Goal: Task Accomplishment & Management: Complete application form

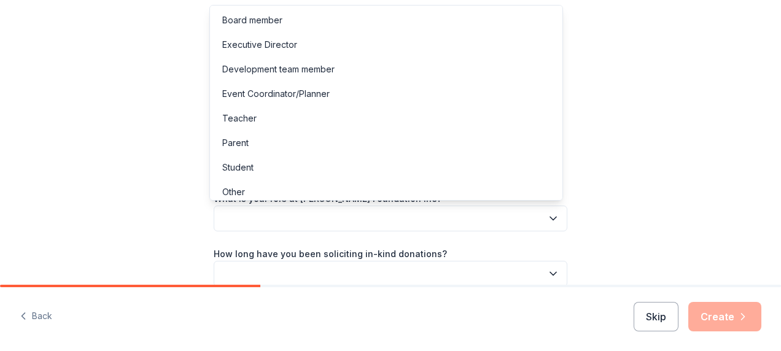
click at [550, 218] on icon "button" at bounding box center [553, 218] width 6 height 3
click at [322, 94] on div "Event Coordinator/Planner" at bounding box center [275, 94] width 107 height 15
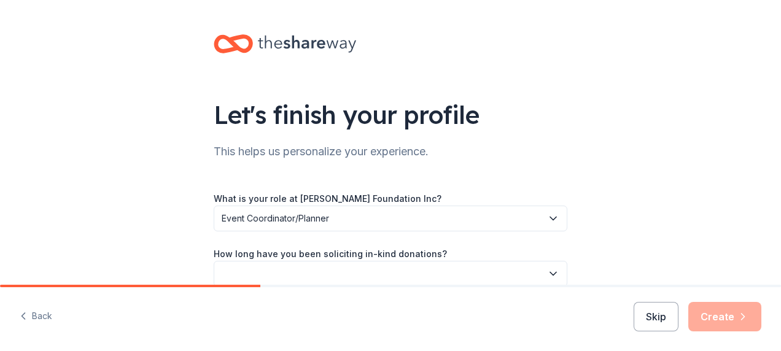
click at [523, 271] on button "button" at bounding box center [391, 274] width 354 height 26
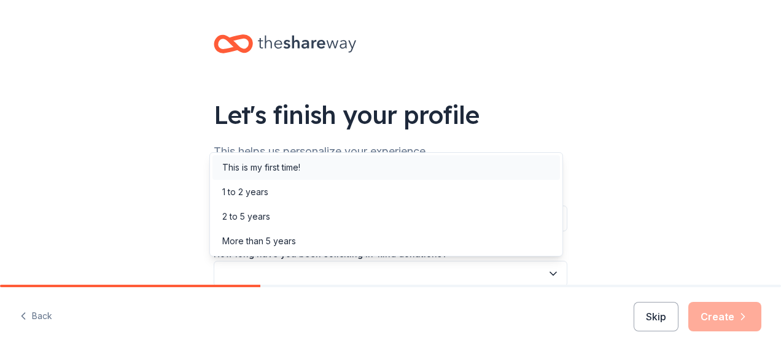
click at [447, 176] on div "This is my first time!" at bounding box center [385, 167] width 347 height 25
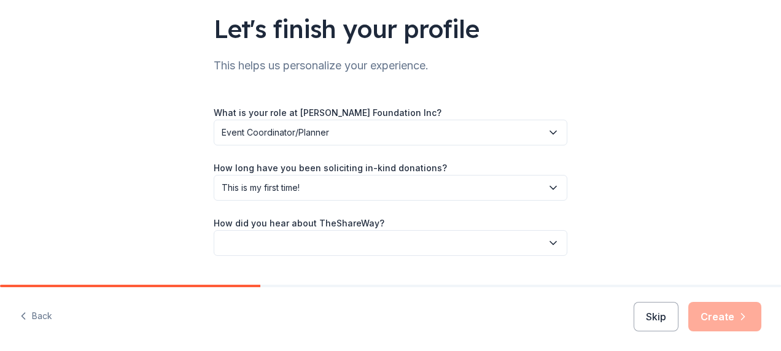
scroll to position [108, 0]
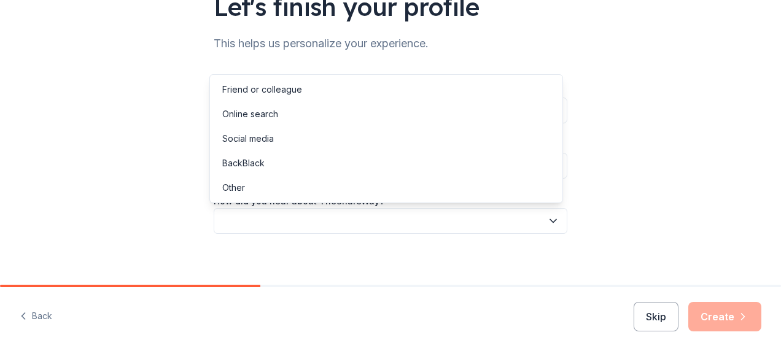
click at [549, 223] on icon "button" at bounding box center [553, 221] width 12 height 12
click at [460, 141] on div "Social media" at bounding box center [385, 138] width 347 height 25
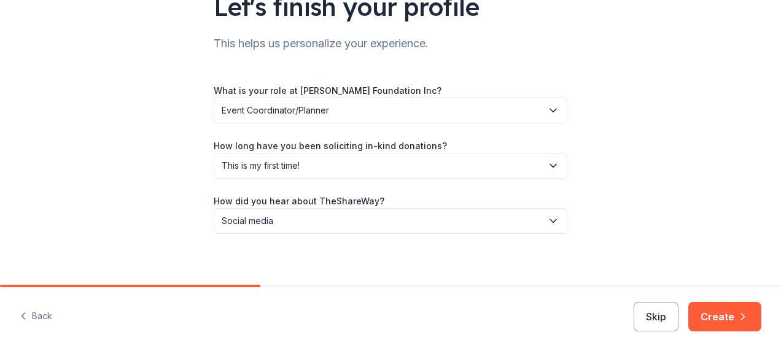
scroll to position [116, 0]
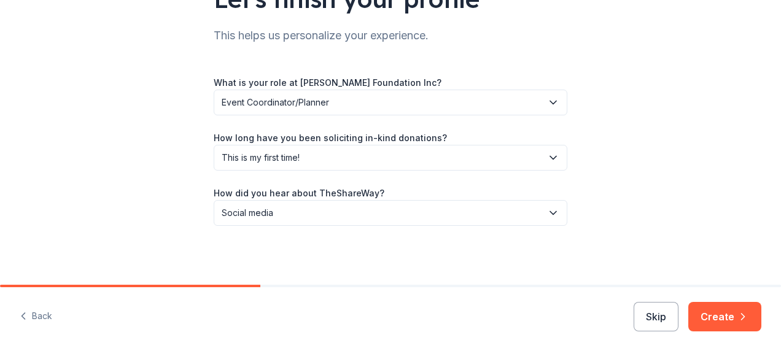
click at [726, 311] on button "Create" at bounding box center [724, 316] width 73 height 29
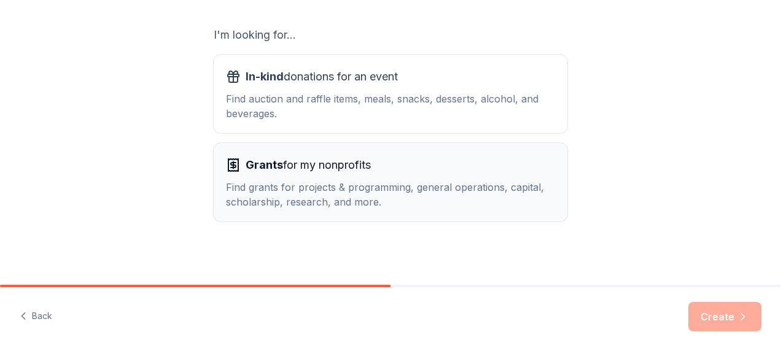
scroll to position [206, 0]
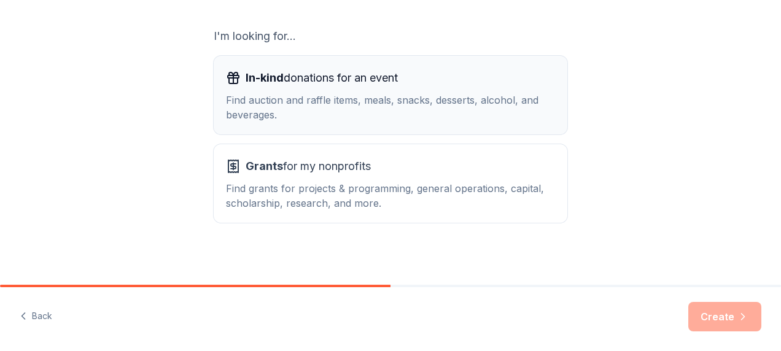
click at [347, 115] on div "Find auction and raffle items, meals, snacks, desserts, alcohol, and beverages." at bounding box center [390, 107] width 329 height 29
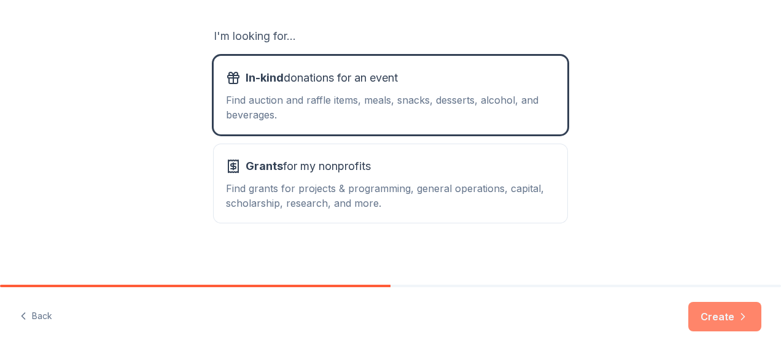
click at [705, 314] on button "Create" at bounding box center [724, 316] width 73 height 29
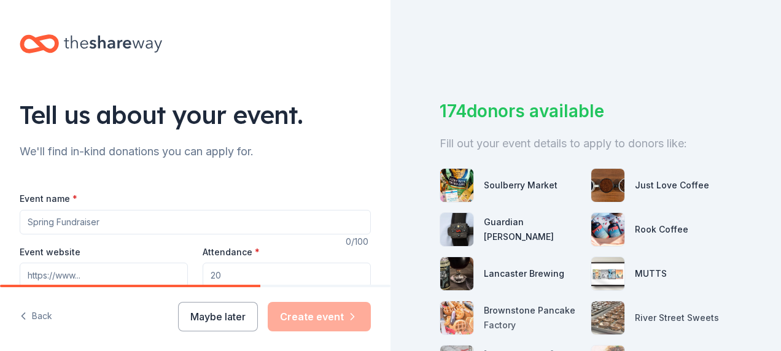
click at [158, 221] on input "Event name *" at bounding box center [195, 222] width 351 height 25
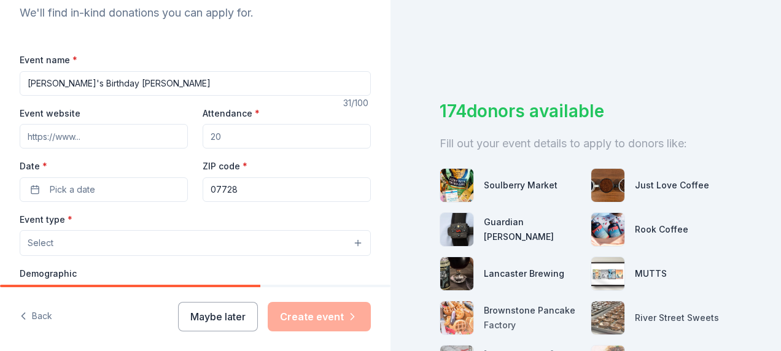
scroll to position [141, 0]
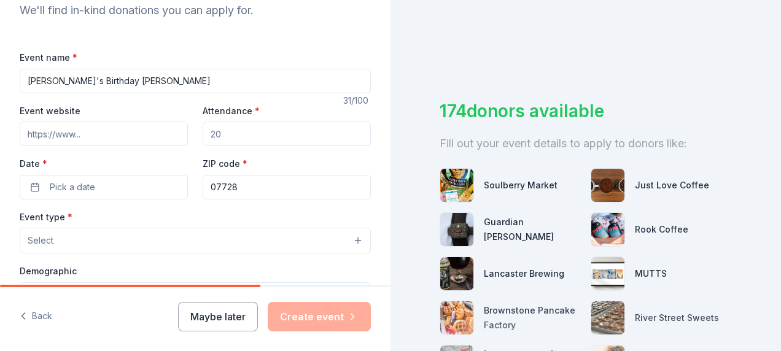
type input "[PERSON_NAME]'s Birthday [PERSON_NAME]"
click at [91, 133] on input "Event website" at bounding box center [104, 134] width 168 height 25
paste input "https://www.snpfoundation.org/"
type input "https://www.snpfoundation.org/"
click at [255, 139] on input "Attendance *" at bounding box center [287, 134] width 168 height 25
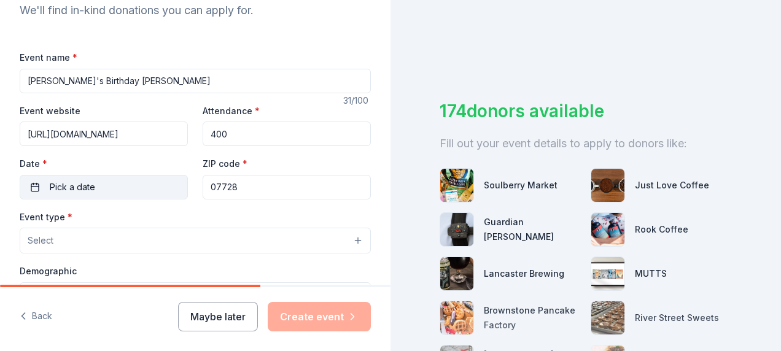
type input "400"
click at [36, 189] on button "Pick a date" at bounding box center [104, 187] width 168 height 25
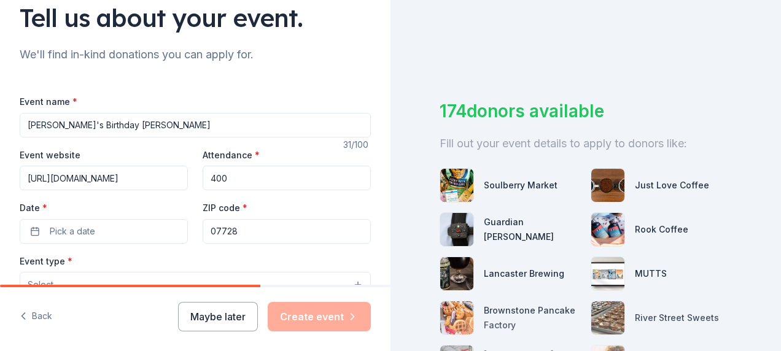
scroll to position [92, 0]
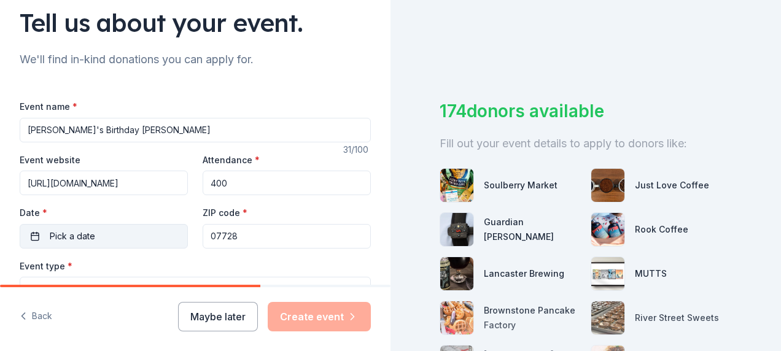
click at [37, 234] on button "Pick a date" at bounding box center [104, 236] width 168 height 25
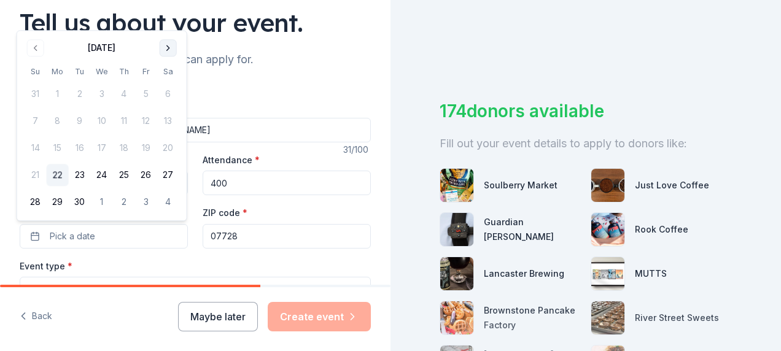
click at [169, 49] on button "Go to next month" at bounding box center [168, 47] width 17 height 17
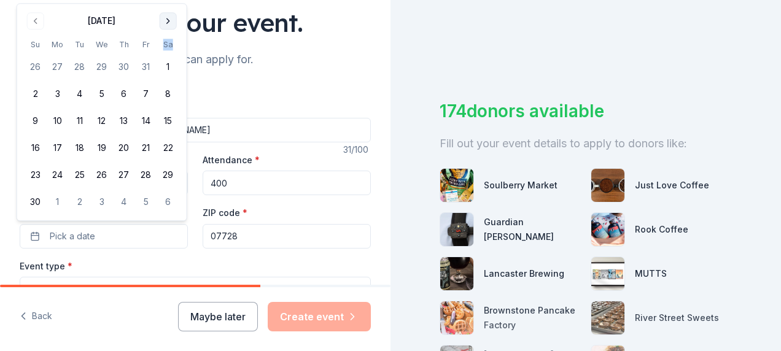
click at [169, 49] on th "Sa" at bounding box center [168, 44] width 22 height 13
drag, startPoint x: 169, startPoint y: 49, endPoint x: 168, endPoint y: 21, distance: 28.3
click at [168, 21] on button "Go to next month" at bounding box center [168, 20] width 17 height 17
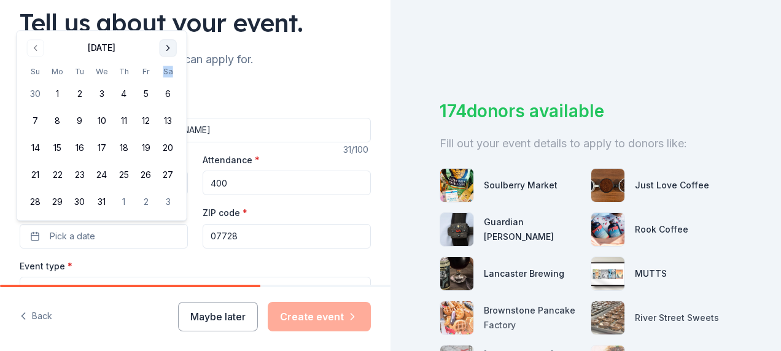
click at [166, 48] on button "Go to next month" at bounding box center [168, 47] width 17 height 17
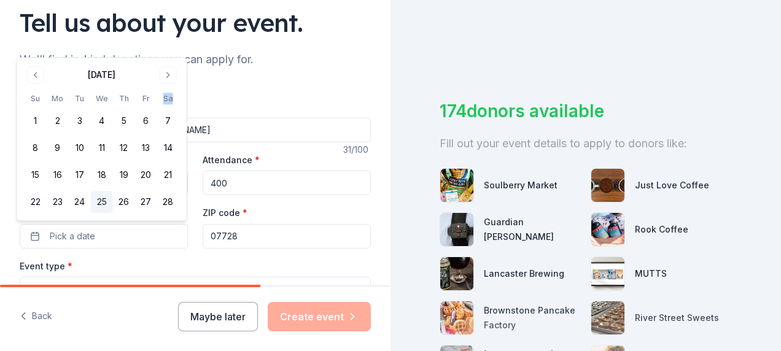
click at [93, 191] on button "25" at bounding box center [102, 202] width 22 height 22
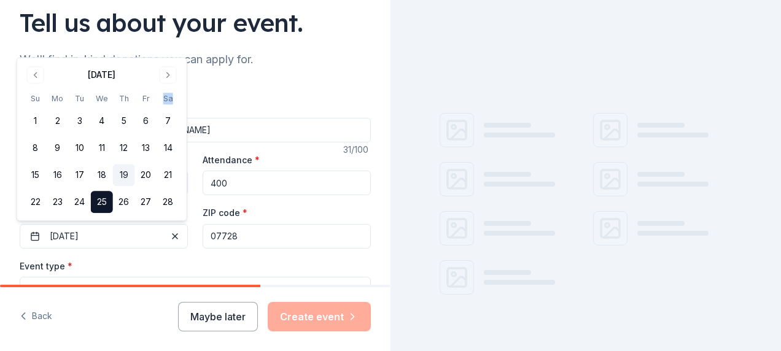
click at [120, 173] on button "19" at bounding box center [124, 175] width 22 height 22
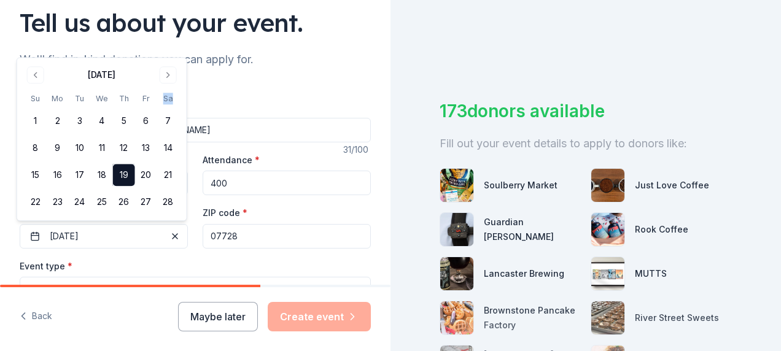
click at [286, 237] on input "07728" at bounding box center [287, 236] width 168 height 25
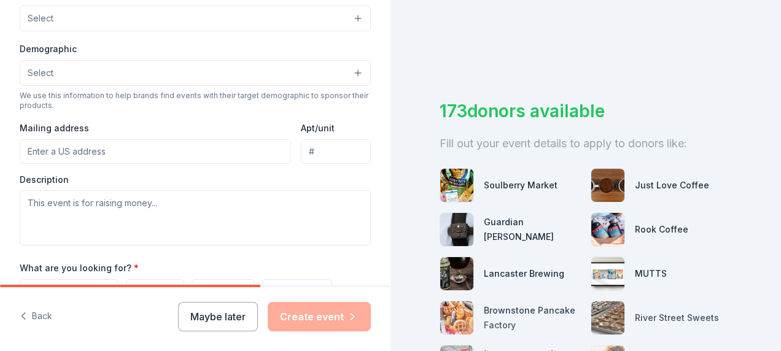
scroll to position [279, 0]
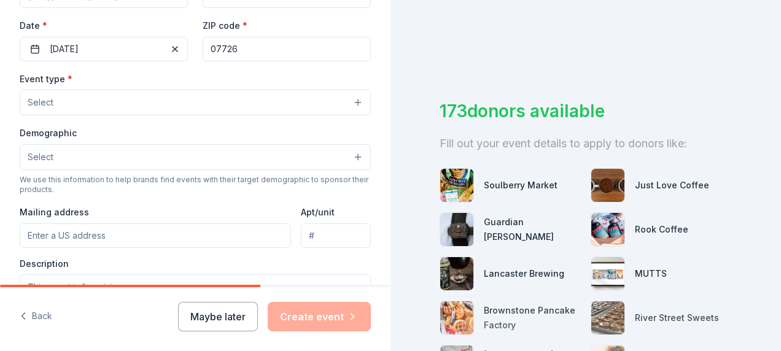
type input "07726"
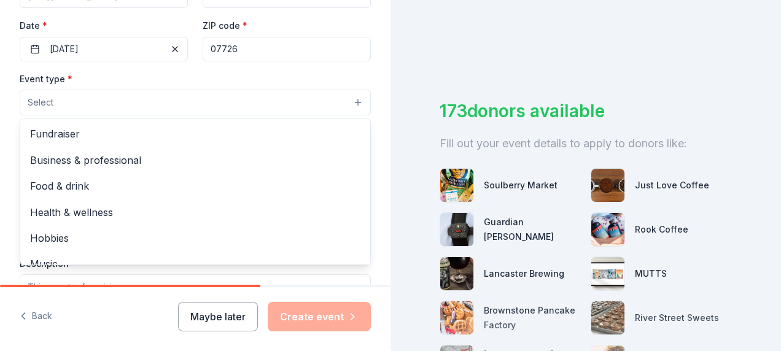
click at [291, 98] on button "Select" at bounding box center [195, 103] width 351 height 26
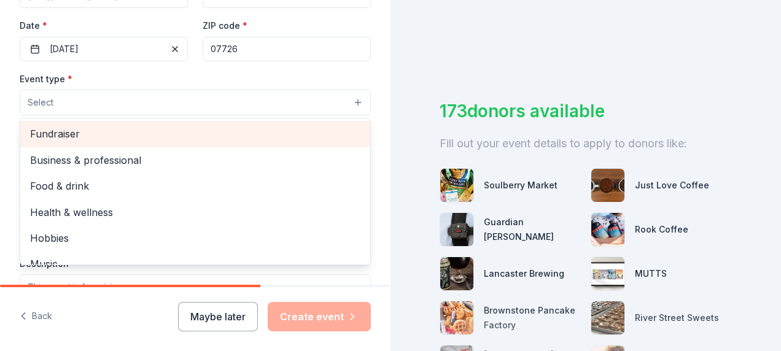
click at [234, 131] on span "Fundraiser" at bounding box center [195, 134] width 330 height 16
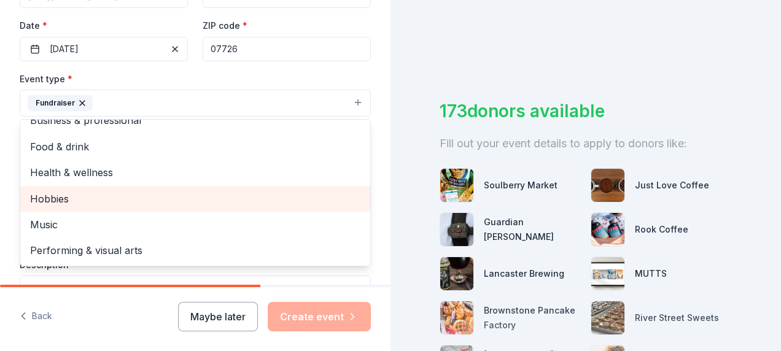
scroll to position [0, 0]
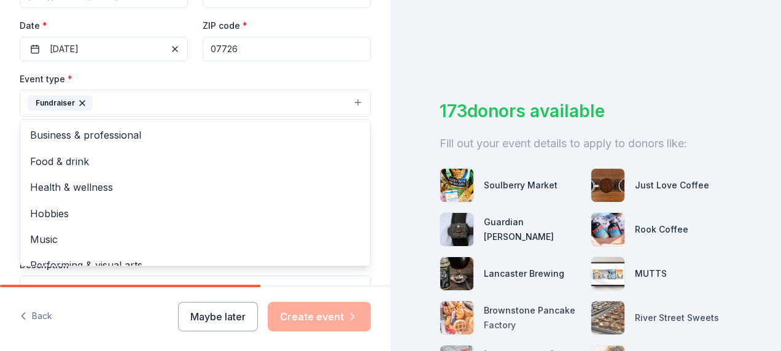
click at [358, 79] on div "Event type * Fundraiser Business & professional Food & drink Health & wellness …" at bounding box center [195, 94] width 351 height 46
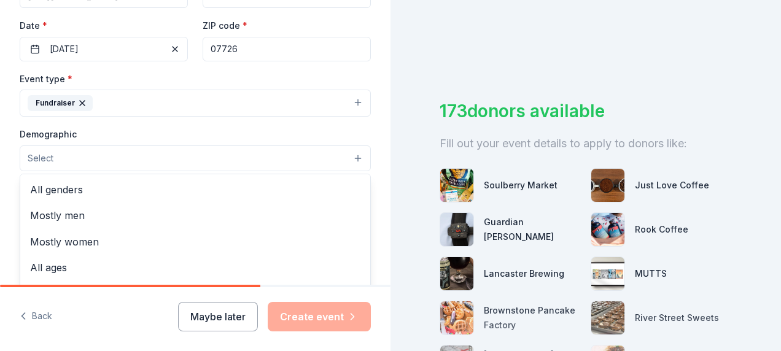
click at [228, 160] on button "Select" at bounding box center [195, 158] width 351 height 26
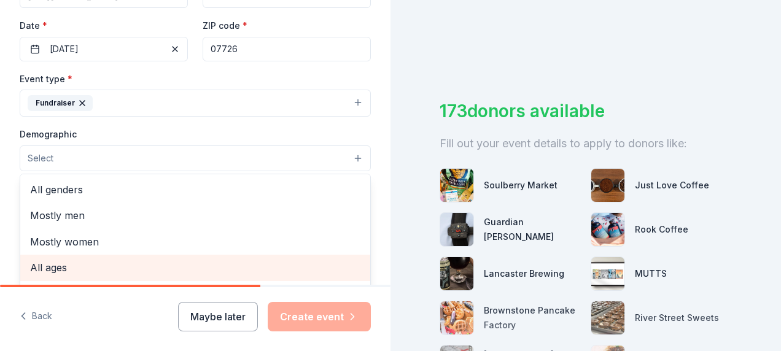
scroll to position [4, 0]
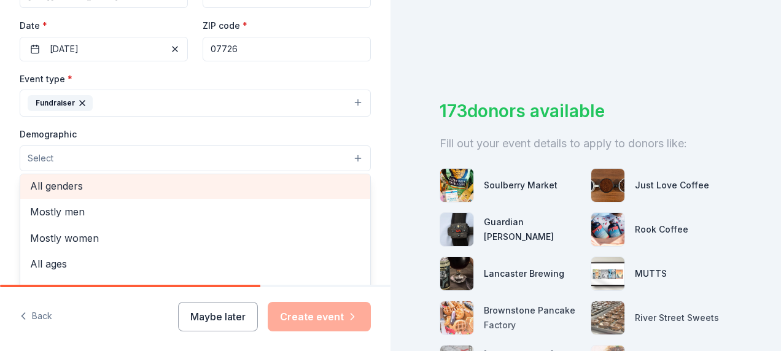
click at [122, 185] on span "All genders" at bounding box center [195, 186] width 330 height 16
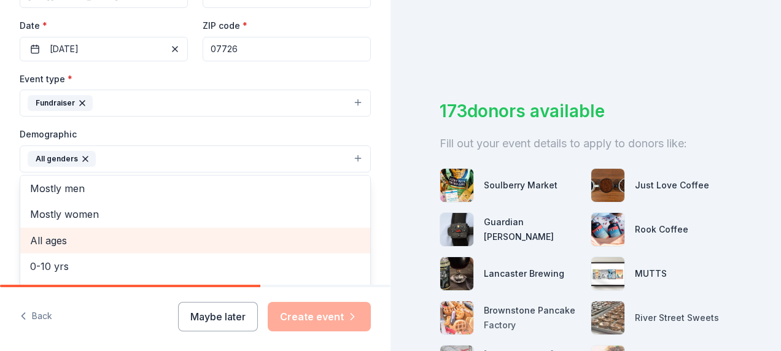
click at [115, 236] on span "All ages" at bounding box center [195, 241] width 330 height 16
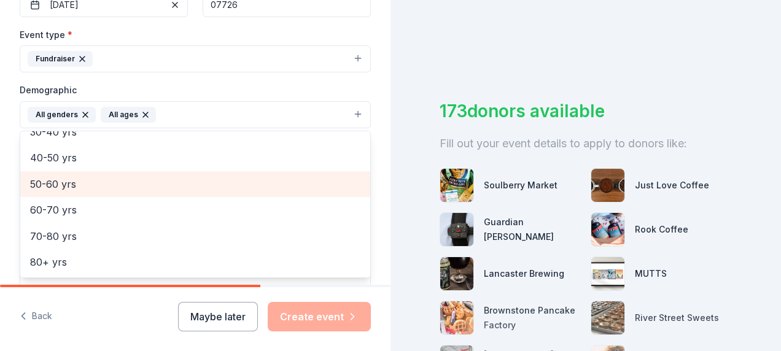
scroll to position [324, 0]
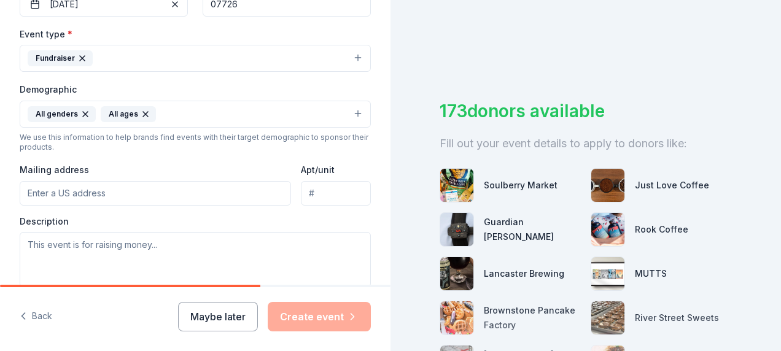
click at [147, 110] on div "All ages" at bounding box center [128, 114] width 55 height 16
click at [141, 113] on icon "button" at bounding box center [146, 114] width 10 height 10
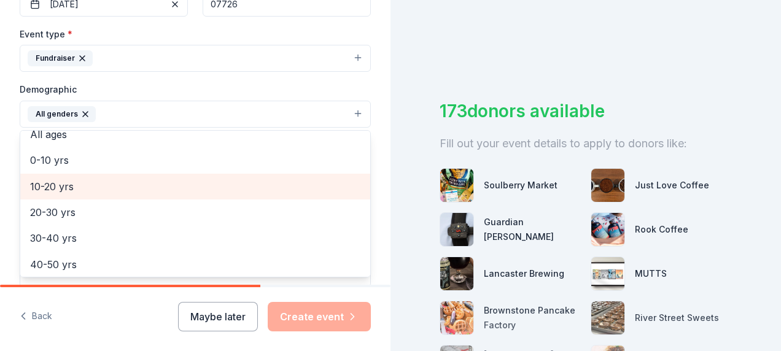
scroll to position [69, 0]
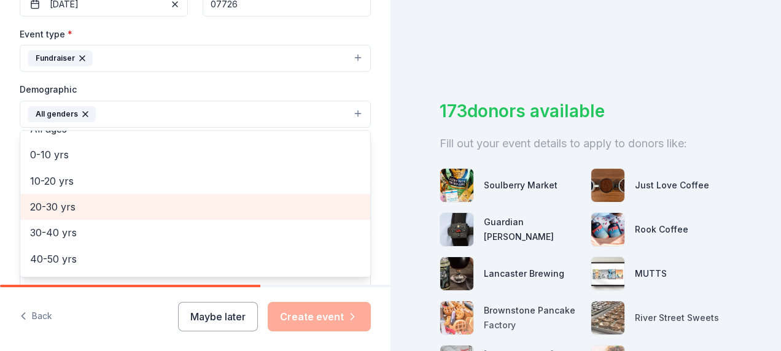
click at [68, 206] on span "20-30 yrs" at bounding box center [195, 207] width 330 height 16
click at [58, 200] on span "30-40 yrs" at bounding box center [195, 207] width 330 height 16
click at [59, 206] on span "40-50 yrs" at bounding box center [195, 207] width 330 height 16
click at [58, 207] on span "50-60 yrs" at bounding box center [195, 207] width 330 height 16
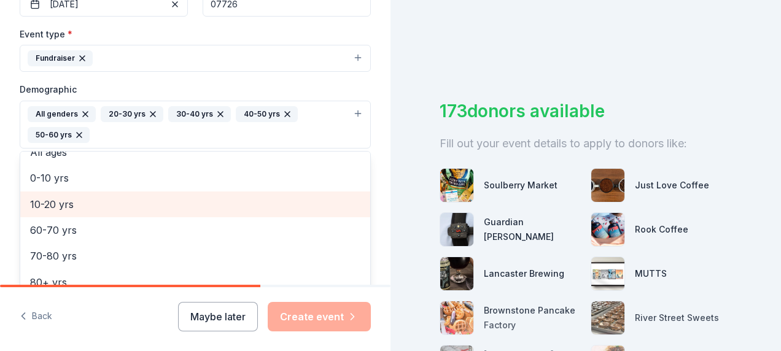
scroll to position [66, 0]
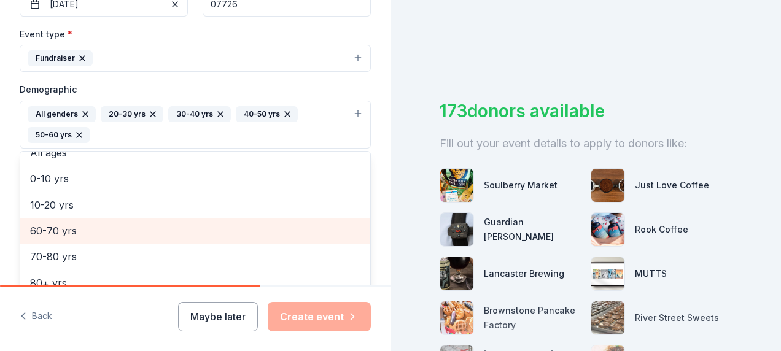
click at [57, 223] on span "60-70 yrs" at bounding box center [195, 231] width 330 height 16
click at [61, 227] on span "10-20 yrs" at bounding box center [195, 231] width 330 height 16
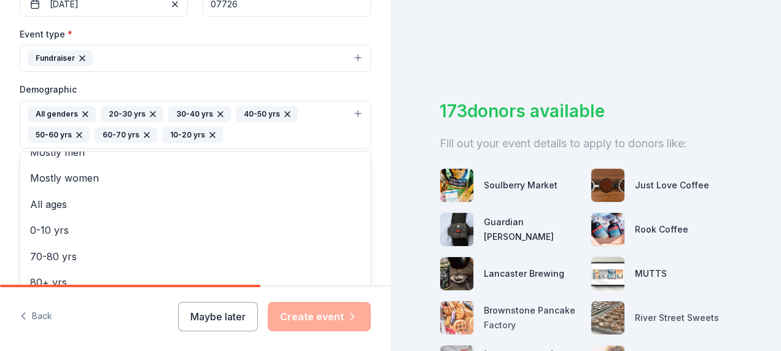
click at [366, 87] on div "Tell us about your event. We'll find in-kind donations you can apply for. Event…" at bounding box center [195, 96] width 390 height 840
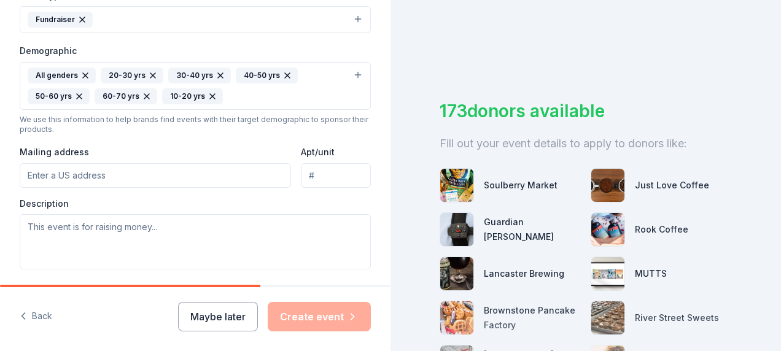
scroll to position [363, 0]
click at [231, 171] on input "Mailing address" at bounding box center [155, 175] width 271 height 25
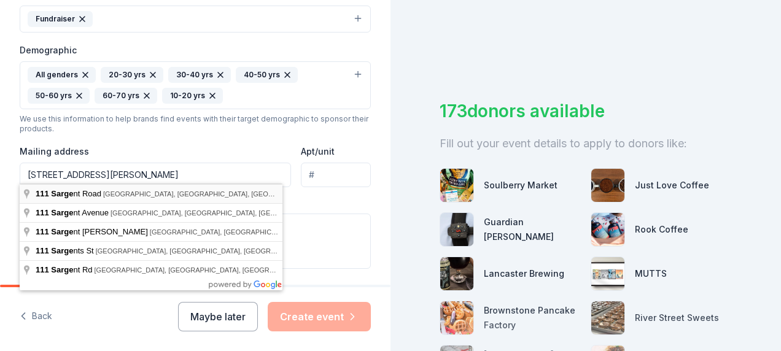
type input "111 Sargent Road, Freehold, NJ, 07728"
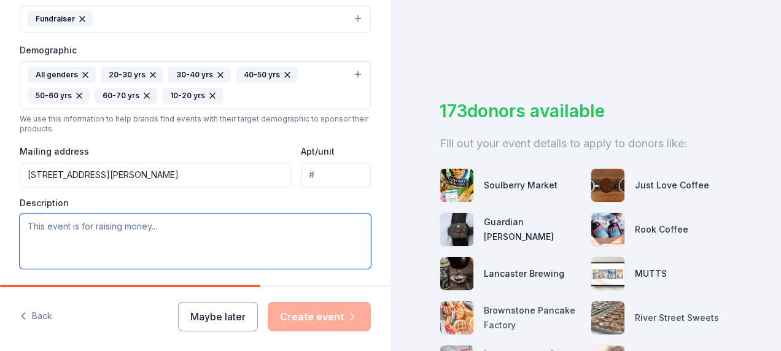
click at [160, 225] on textarea at bounding box center [195, 241] width 351 height 55
paste textarea "It's a a very special cause and all donations/sponsorships/money raised goes 10…"
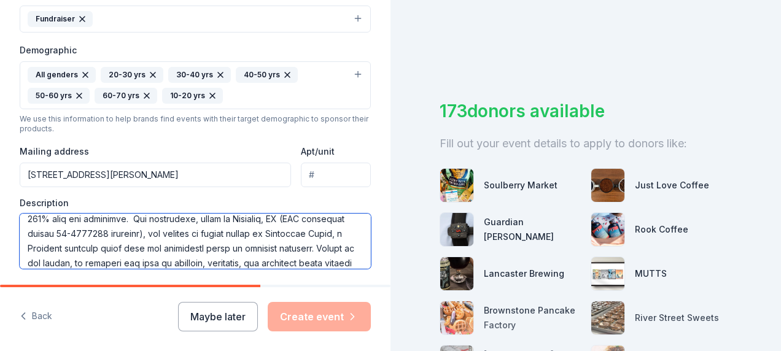
scroll to position [0, 0]
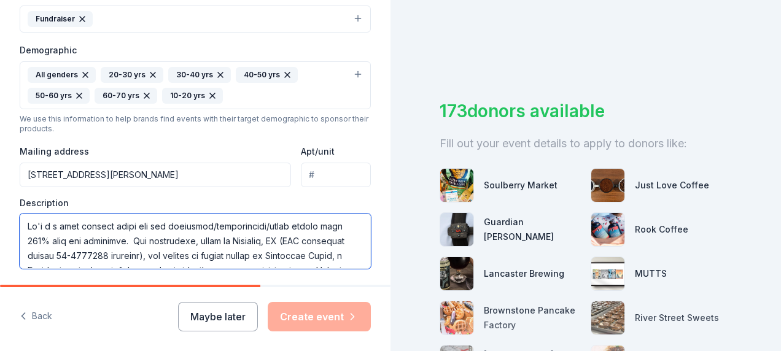
click at [56, 223] on textarea at bounding box center [195, 241] width 351 height 55
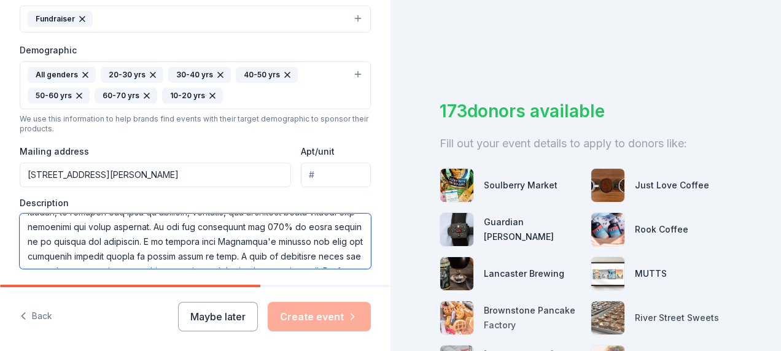
scroll to position [74, 0]
drag, startPoint x: 310, startPoint y: 237, endPoint x: 336, endPoint y: 257, distance: 32.9
click at [336, 257] on textarea at bounding box center [195, 241] width 351 height 55
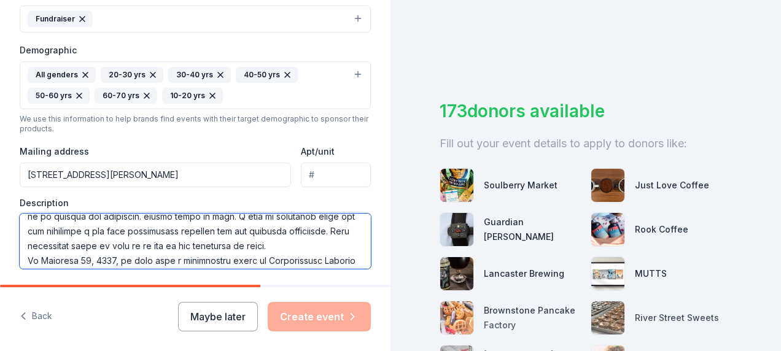
scroll to position [95, 0]
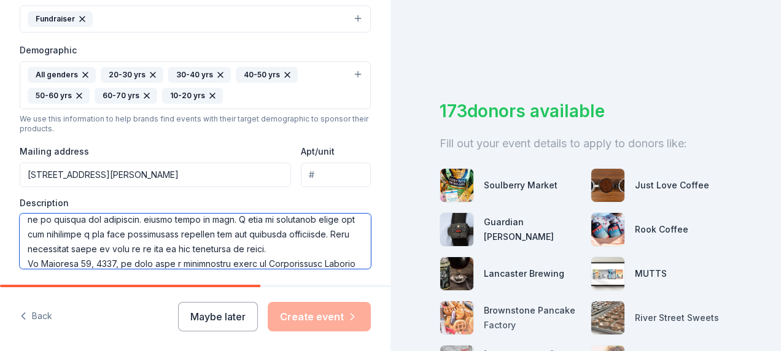
drag, startPoint x: 312, startPoint y: 220, endPoint x: 241, endPoint y: 256, distance: 79.3
click at [241, 256] on textarea at bounding box center [195, 241] width 351 height 55
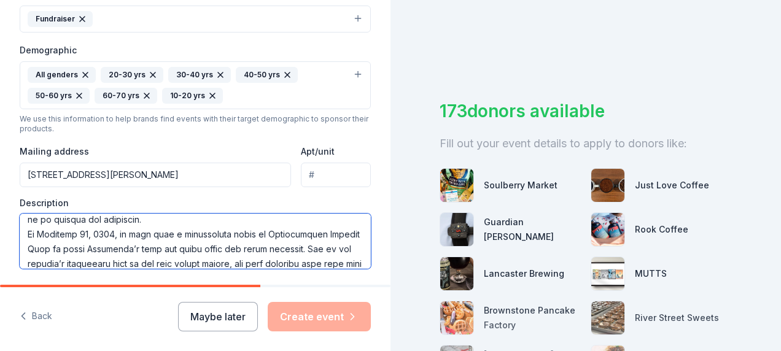
scroll to position [120, 0]
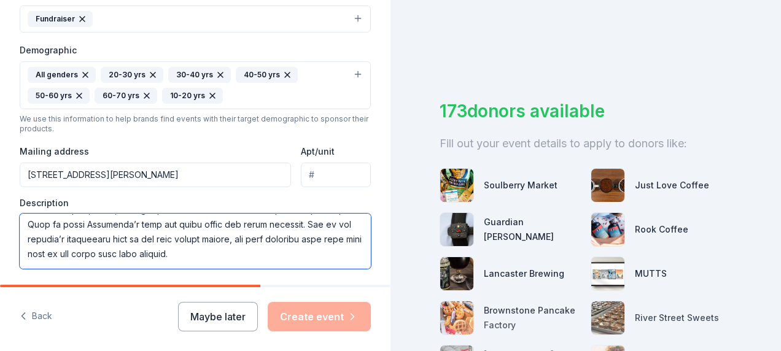
click at [260, 253] on textarea at bounding box center [195, 241] width 351 height 55
drag, startPoint x: 260, startPoint y: 253, endPoint x: 265, endPoint y: 236, distance: 17.3
click at [265, 236] on textarea at bounding box center [195, 241] width 351 height 55
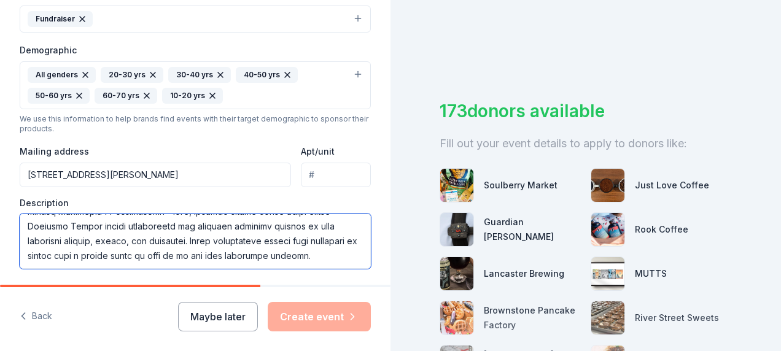
scroll to position [187, 0]
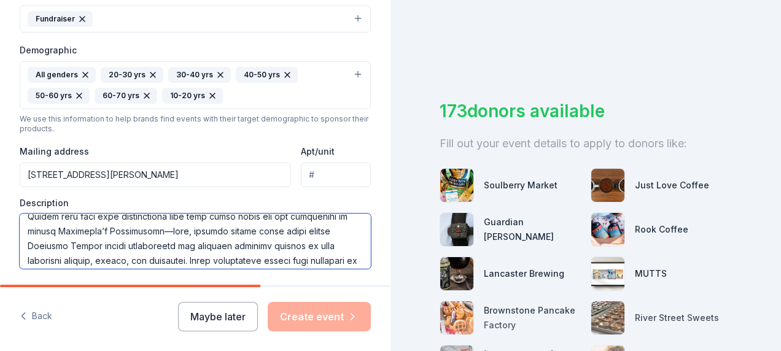
drag, startPoint x: 99, startPoint y: 256, endPoint x: 10, endPoint y: 274, distance: 91.5
click at [10, 274] on div "Tell us about your event. We'll find in-kind donations you can apply for. Event…" at bounding box center [195, 57] width 390 height 840
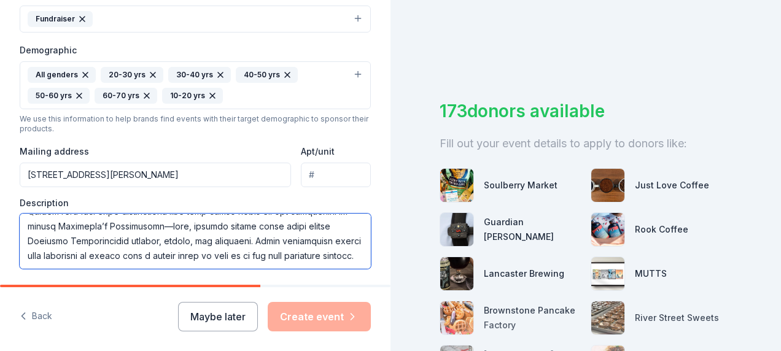
drag, startPoint x: 93, startPoint y: 235, endPoint x: 28, endPoint y: 242, distance: 65.4
click at [28, 242] on textarea at bounding box center [195, 241] width 351 height 55
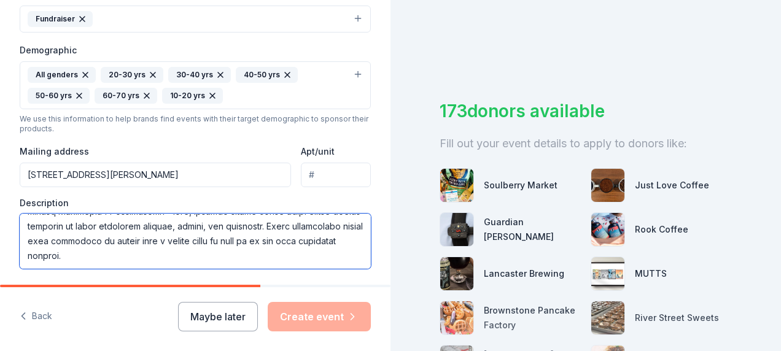
click at [135, 248] on textarea at bounding box center [195, 241] width 351 height 55
click at [261, 232] on textarea at bounding box center [195, 241] width 351 height 55
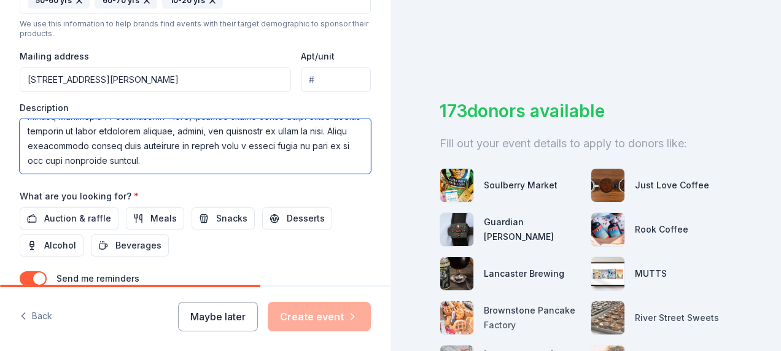
scroll to position [459, 0]
type textarea "It's a very special cause and all donations/sponsorships/money raised goes 100%…"
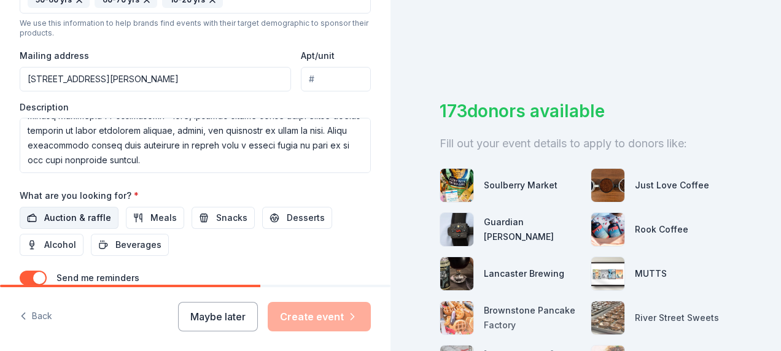
click at [74, 211] on span "Auction & raffle" at bounding box center [77, 218] width 67 height 15
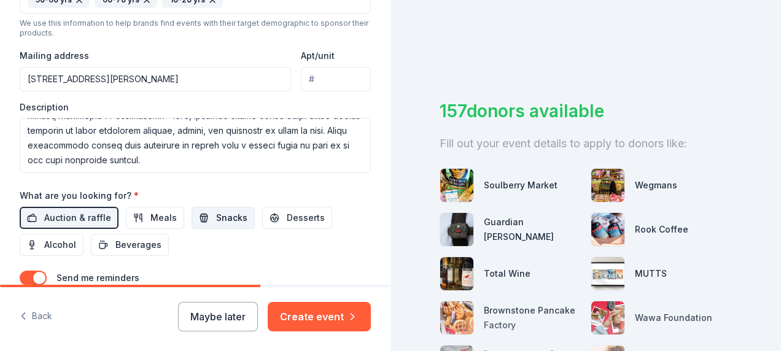
click at [216, 214] on span "Snacks" at bounding box center [231, 218] width 31 height 15
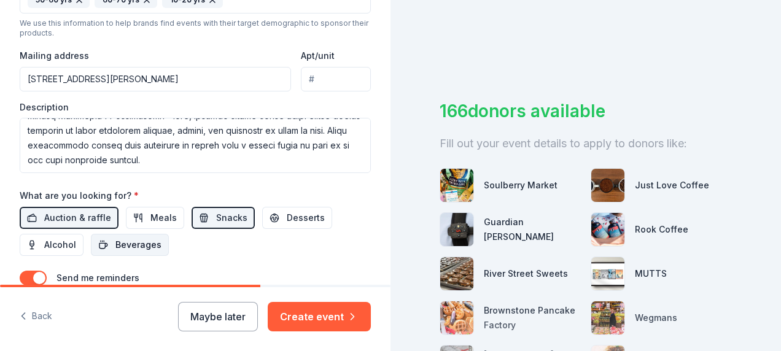
click at [140, 238] on span "Beverages" at bounding box center [138, 245] width 46 height 15
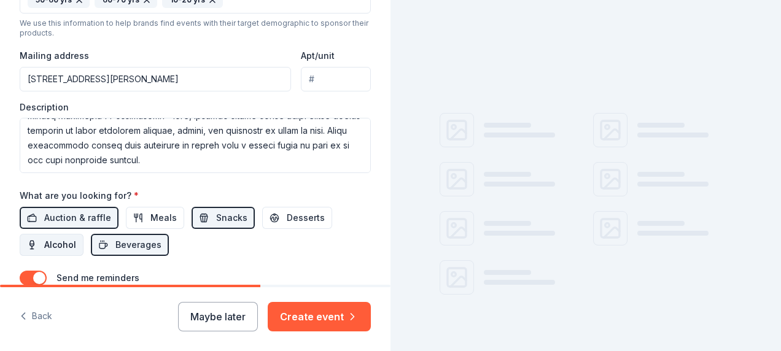
click at [72, 239] on span "Alcohol" at bounding box center [60, 245] width 32 height 15
click at [303, 212] on span "Desserts" at bounding box center [306, 218] width 38 height 15
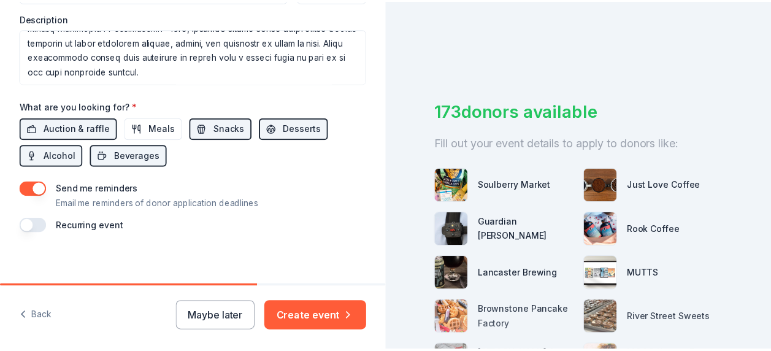
scroll to position [551, 0]
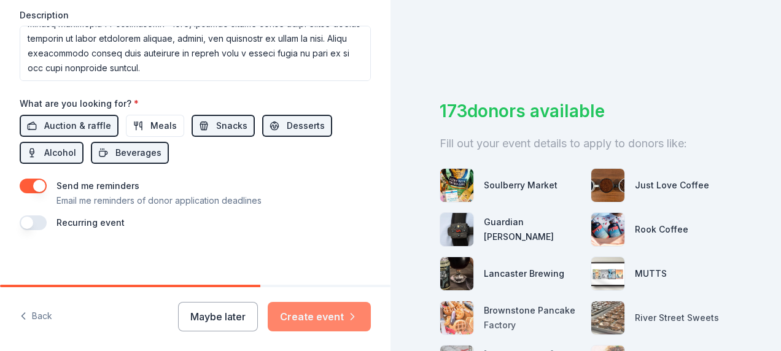
click at [328, 315] on button "Create event" at bounding box center [319, 316] width 103 height 29
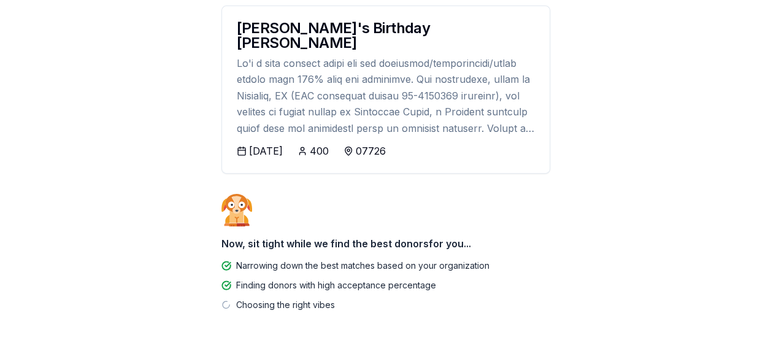
scroll to position [217, 0]
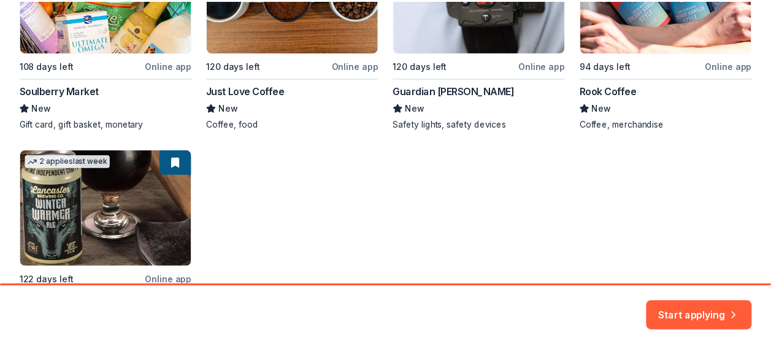
scroll to position [247, 0]
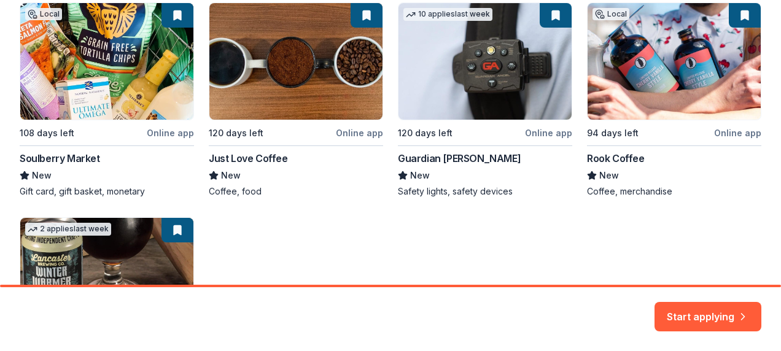
click at [616, 109] on div "Local 108 days left Online app Soulberry Market New Gift card, gift basket, mon…" at bounding box center [390, 207] width 741 height 410
click at [734, 133] on div "Local 108 days left Online app Soulberry Market New Gift card, gift basket, mon…" at bounding box center [390, 207] width 741 height 410
click at [723, 303] on button "Start applying" at bounding box center [707, 309] width 107 height 29
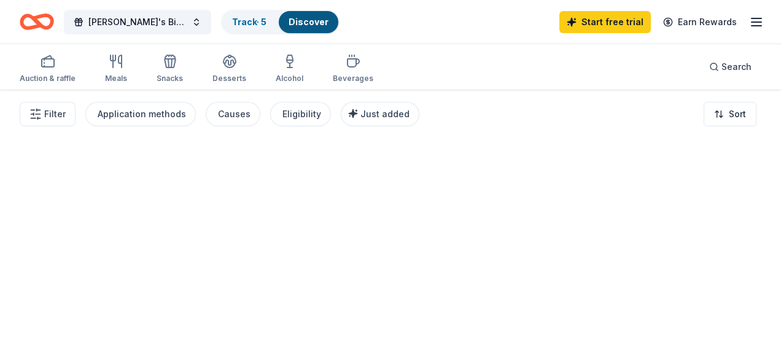
click at [698, 312] on div at bounding box center [390, 220] width 781 height 261
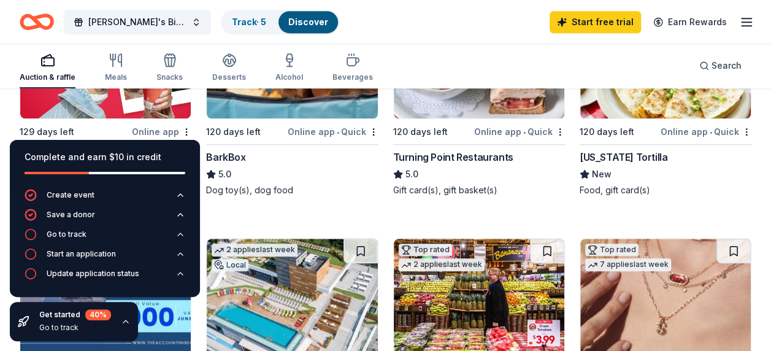
scroll to position [464, 0]
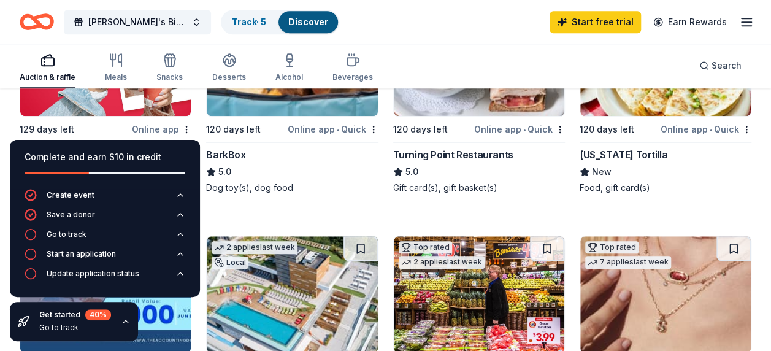
click at [331, 113] on img at bounding box center [292, 57] width 171 height 117
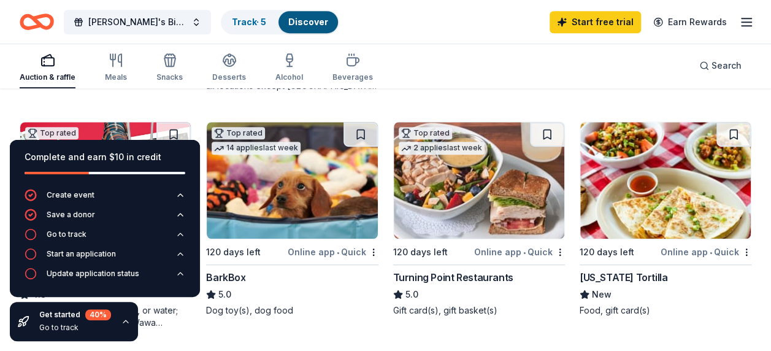
scroll to position [339, 0]
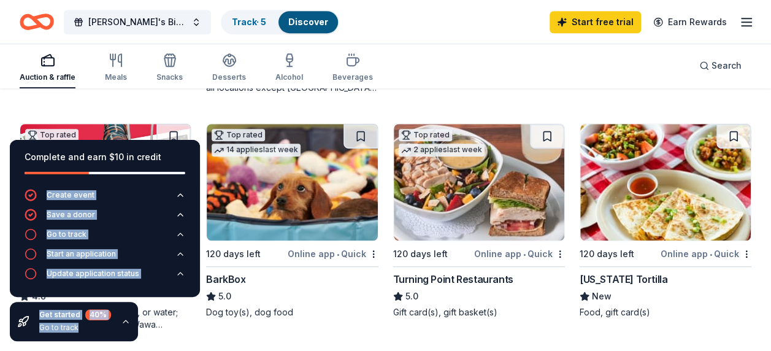
drag, startPoint x: 171, startPoint y: 158, endPoint x: 168, endPoint y: 309, distance: 150.4
click at [168, 309] on div "Complete and earn $10 in credit Create event Save a donor Go to track Start an …" at bounding box center [105, 240] width 210 height 221
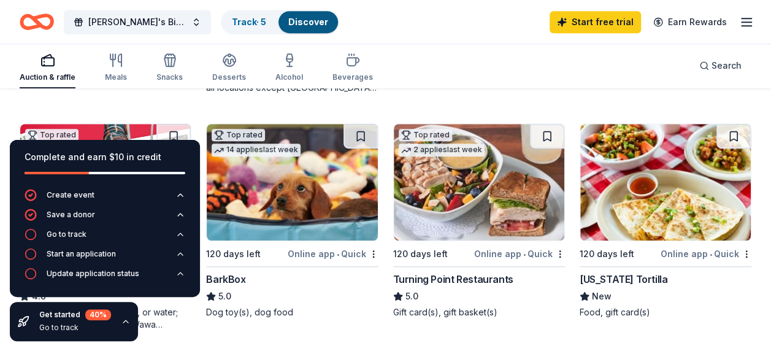
drag, startPoint x: 168, startPoint y: 309, endPoint x: 122, endPoint y: 327, distance: 49.9
click at [122, 327] on div "Get started 40 % Go to track" at bounding box center [74, 321] width 128 height 39
click at [124, 326] on div "Get started 40 % Go to track" at bounding box center [74, 321] width 128 height 39
click at [123, 322] on icon "button" at bounding box center [125, 321] width 5 height 2
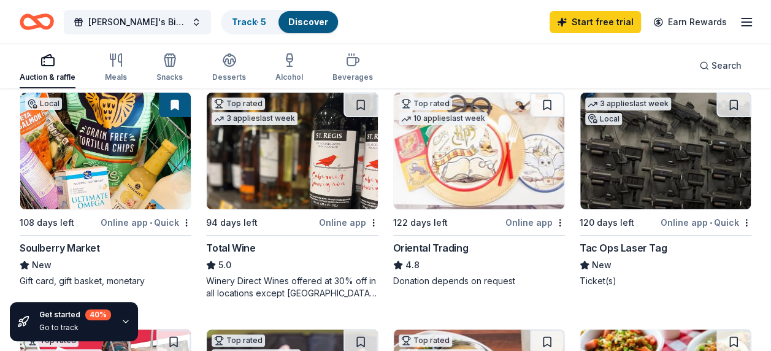
scroll to position [133, 0]
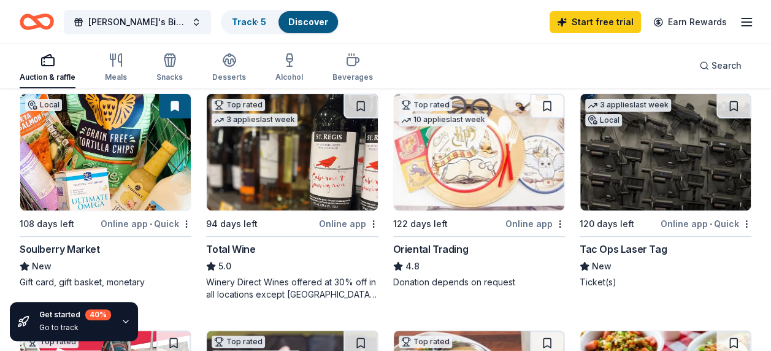
click at [137, 189] on img at bounding box center [105, 152] width 171 height 117
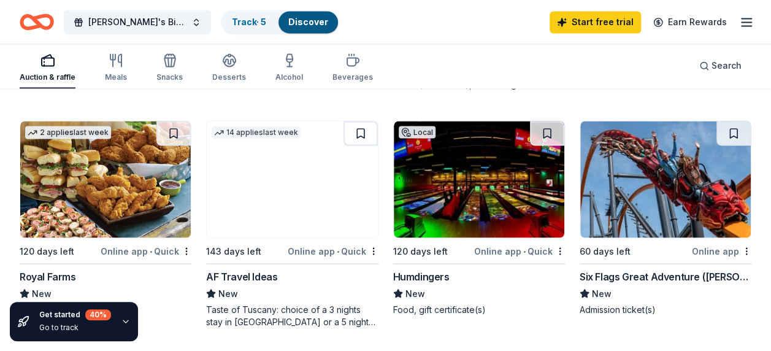
scroll to position [1043, 0]
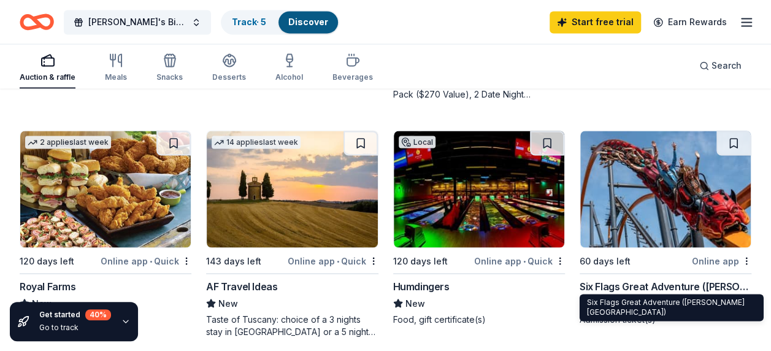
click at [622, 284] on div "Six Flags Great Adventure (Jackson Township)" at bounding box center [666, 286] width 172 height 15
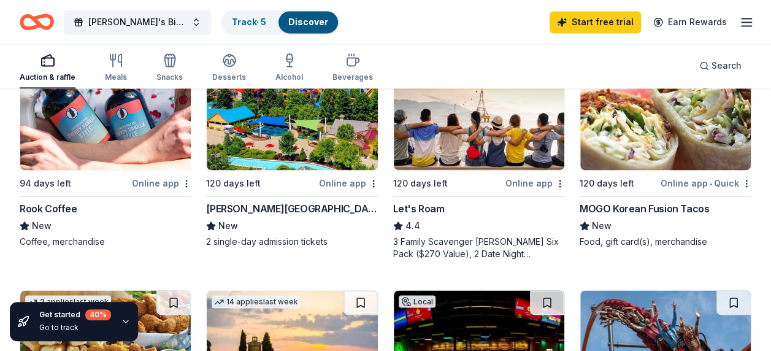
scroll to position [881, 0]
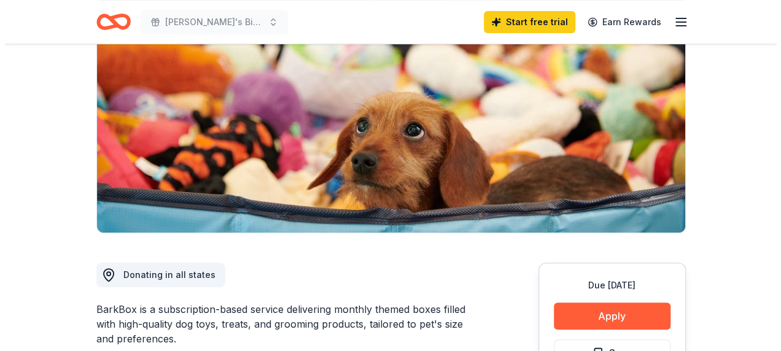
scroll to position [253, 0]
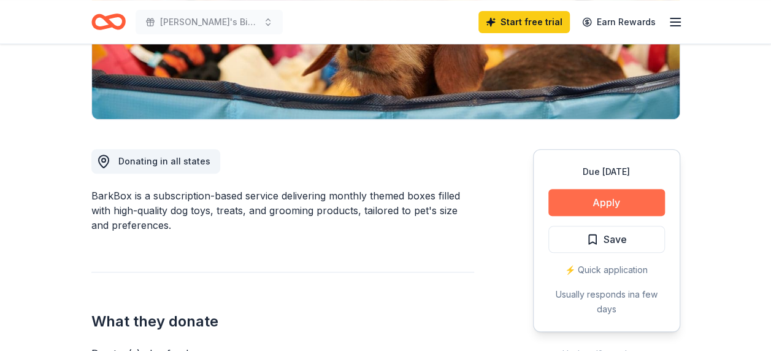
click at [581, 194] on button "Apply" at bounding box center [607, 202] width 117 height 27
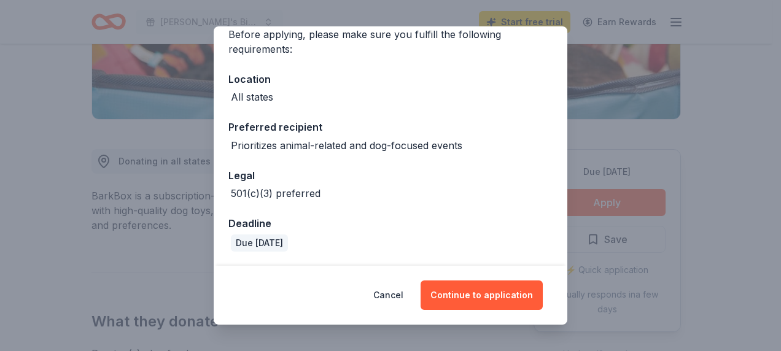
scroll to position [101, 0]
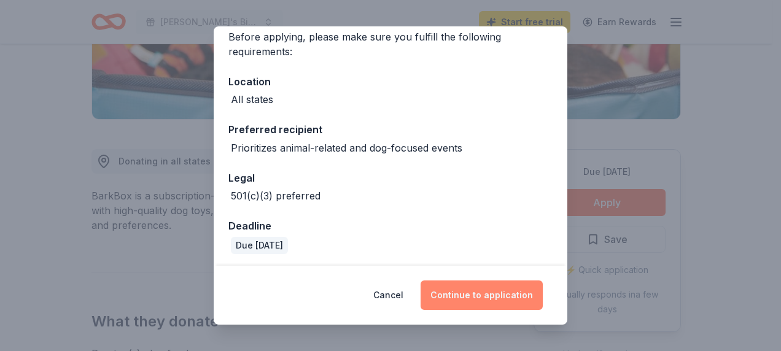
click at [470, 296] on button "Continue to application" at bounding box center [481, 294] width 122 height 29
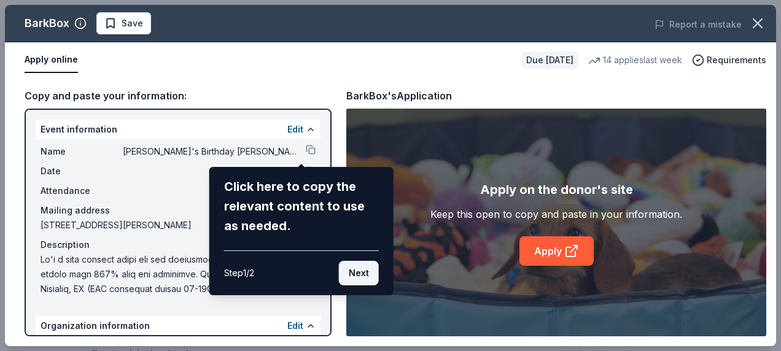
click at [358, 268] on button "Next" at bounding box center [359, 273] width 40 height 25
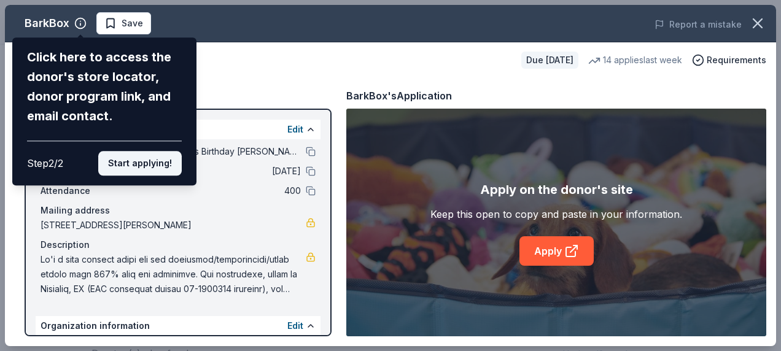
click at [138, 158] on button "Start applying!" at bounding box center [139, 163] width 83 height 25
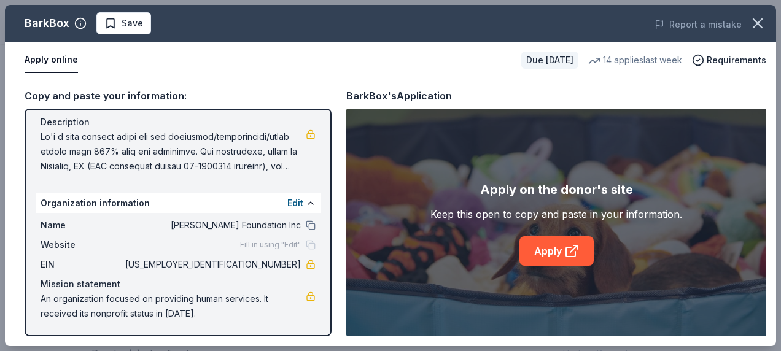
scroll to position [123, 0]
click at [571, 242] on link "Apply" at bounding box center [556, 250] width 74 height 29
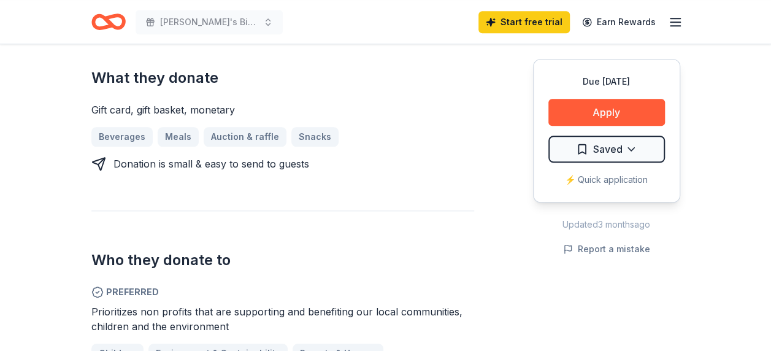
scroll to position [511, 0]
click at [263, 128] on link "Auction & raffle" at bounding box center [250, 138] width 93 height 20
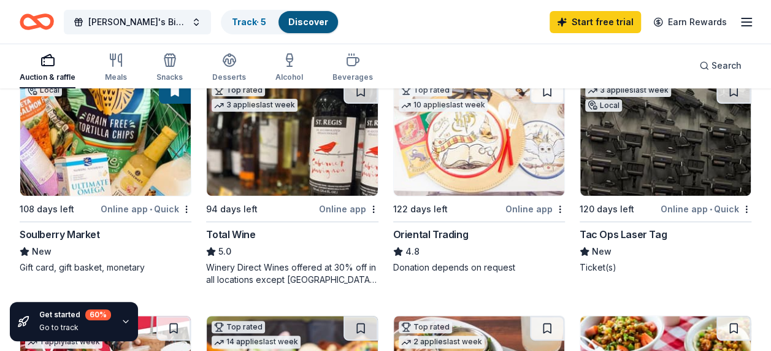
scroll to position [155, 0]
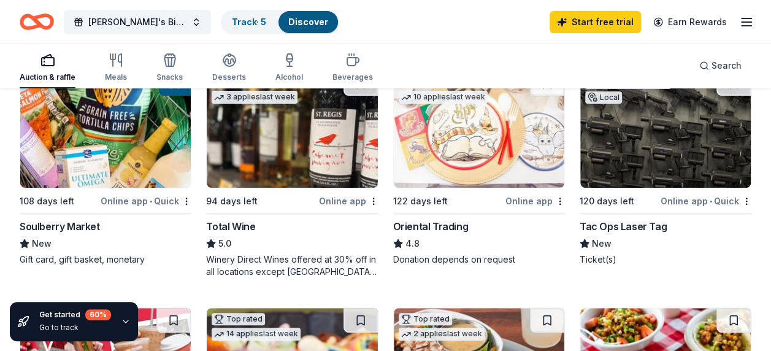
click at [60, 224] on div "Soulberry Market" at bounding box center [60, 226] width 80 height 15
click at [414, 225] on div "Oriental Trading" at bounding box center [430, 226] width 75 height 15
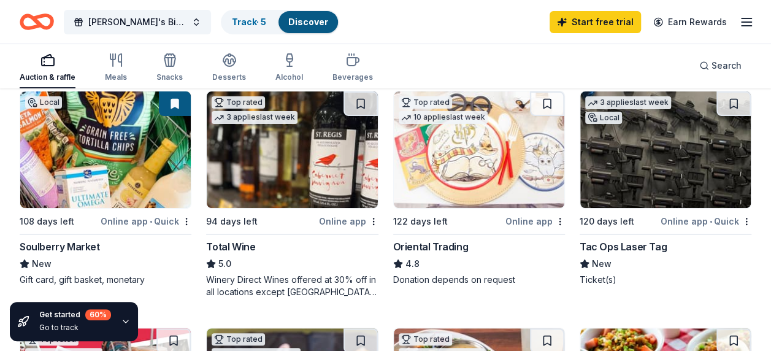
scroll to position [166, 0]
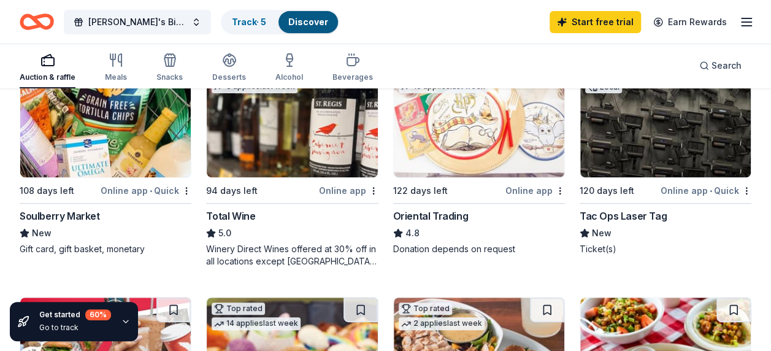
click at [642, 159] on img at bounding box center [666, 119] width 171 height 117
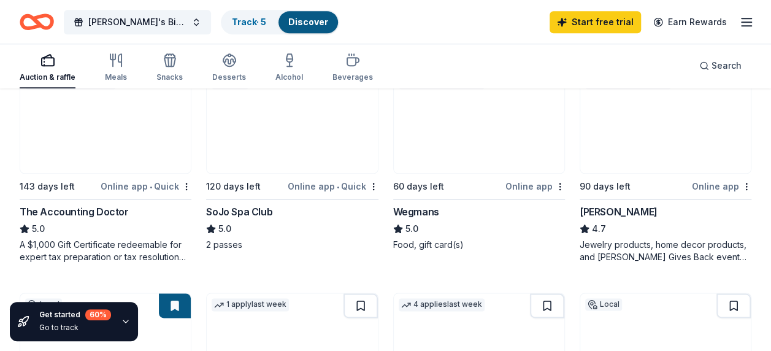
scroll to position [642, 0]
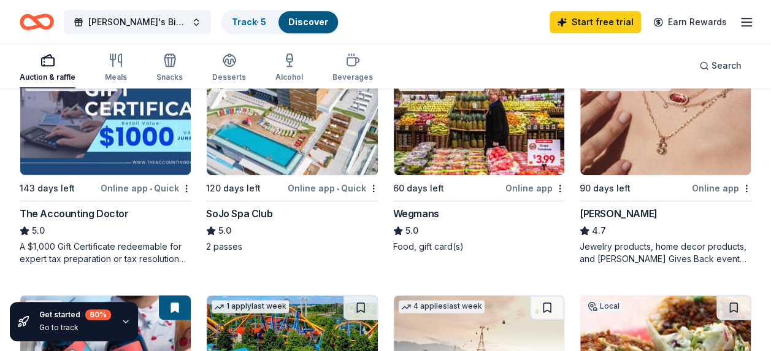
click at [419, 206] on div "Wegmans" at bounding box center [416, 213] width 46 height 15
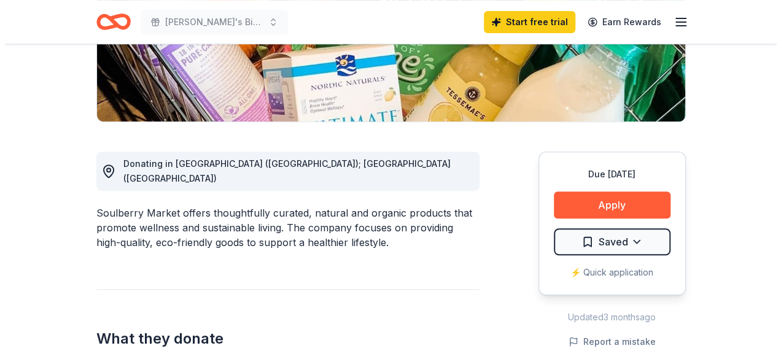
scroll to position [270, 0]
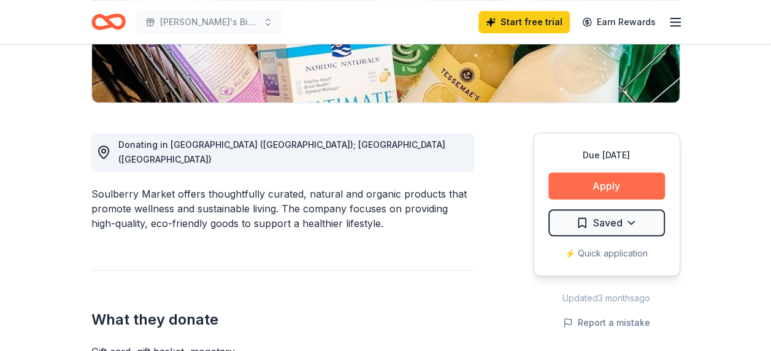
click at [617, 178] on button "Apply" at bounding box center [607, 185] width 117 height 27
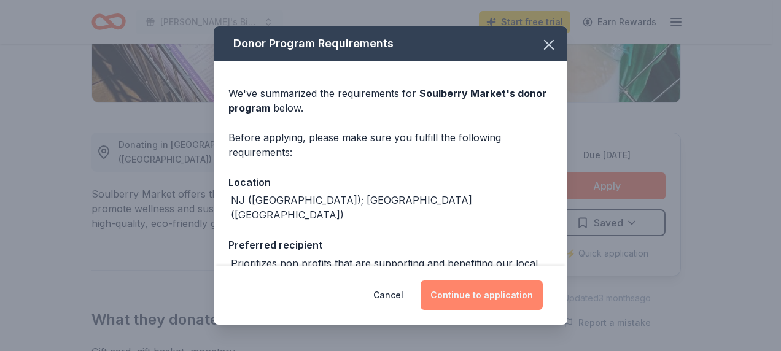
click at [509, 293] on button "Continue to application" at bounding box center [481, 294] width 122 height 29
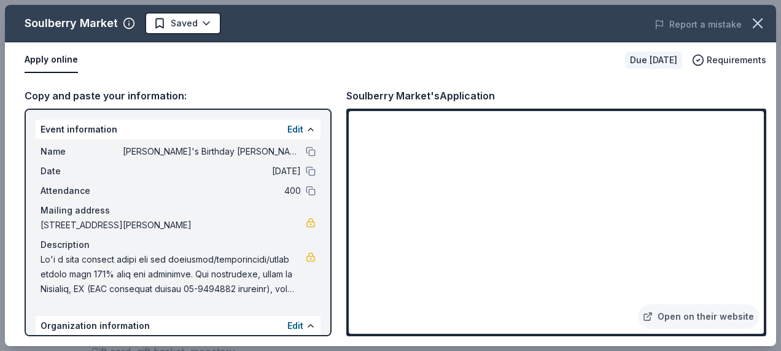
drag, startPoint x: 118, startPoint y: 23, endPoint x: 57, endPoint y: 25, distance: 61.4
click at [57, 25] on div "Soulberry Market" at bounding box center [80, 24] width 110 height 20
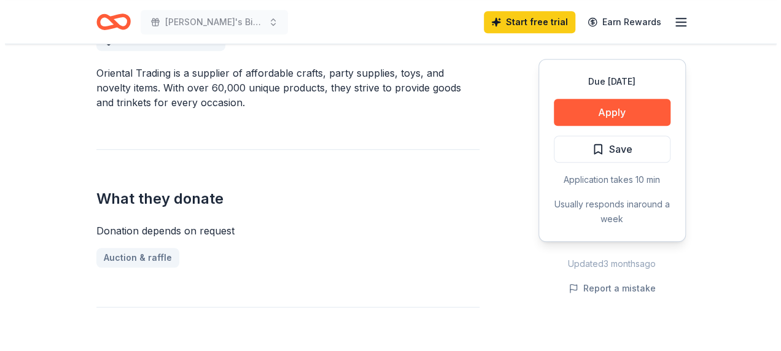
scroll to position [374, 0]
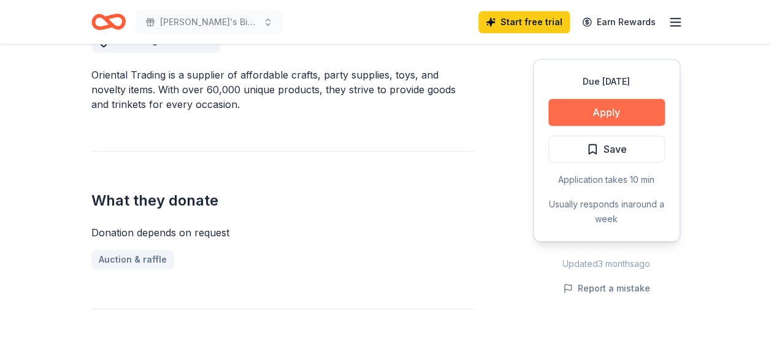
click at [622, 108] on button "Apply" at bounding box center [607, 112] width 117 height 27
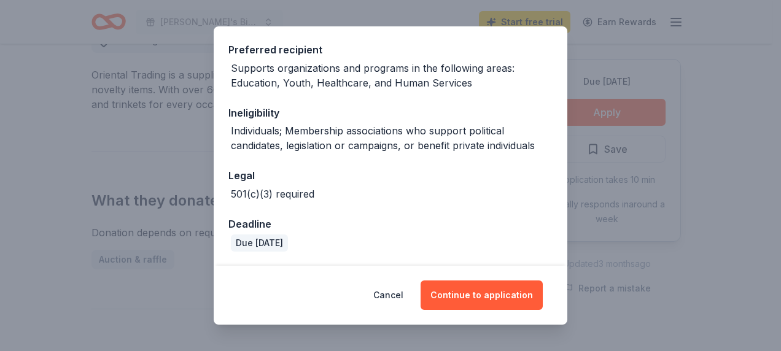
scroll to position [178, 0]
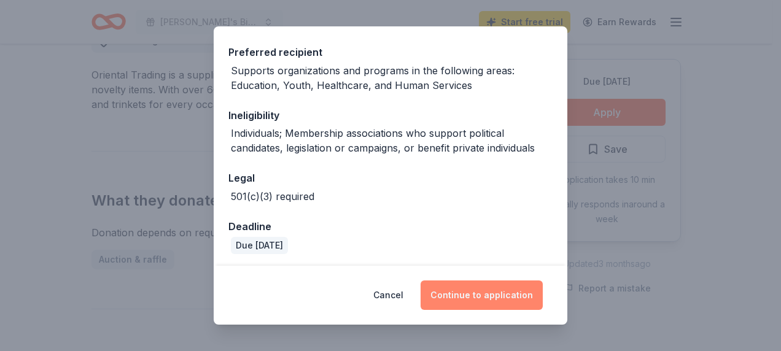
click at [497, 292] on button "Continue to application" at bounding box center [481, 294] width 122 height 29
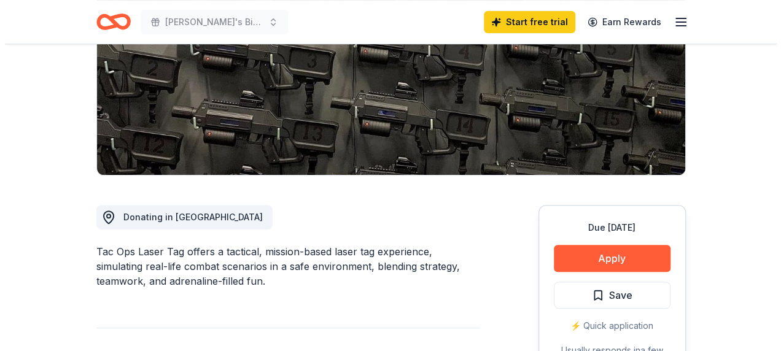
scroll to position [196, 0]
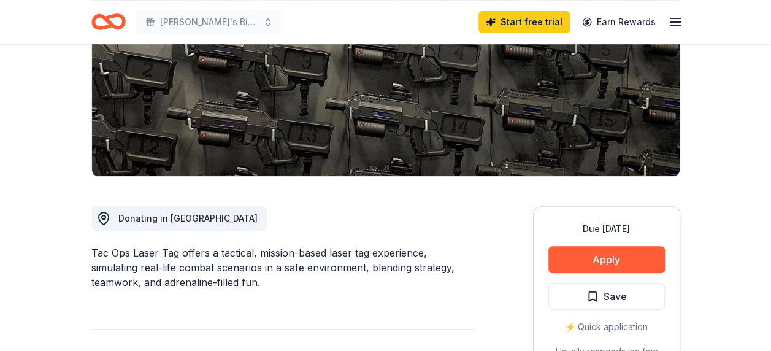
drag, startPoint x: 92, startPoint y: 250, endPoint x: 173, endPoint y: 258, distance: 81.4
click at [173, 258] on div "Tac Ops Laser Tag offers a tactical, mission-based laser tag experience, simula…" at bounding box center [282, 267] width 383 height 44
drag, startPoint x: 180, startPoint y: 253, endPoint x: 107, endPoint y: 256, distance: 73.7
click at [107, 257] on div "Tac Ops Laser Tag offers a tactical, mission-based laser tag experience, simula…" at bounding box center [282, 267] width 383 height 44
click at [582, 250] on button "Apply" at bounding box center [607, 259] width 117 height 27
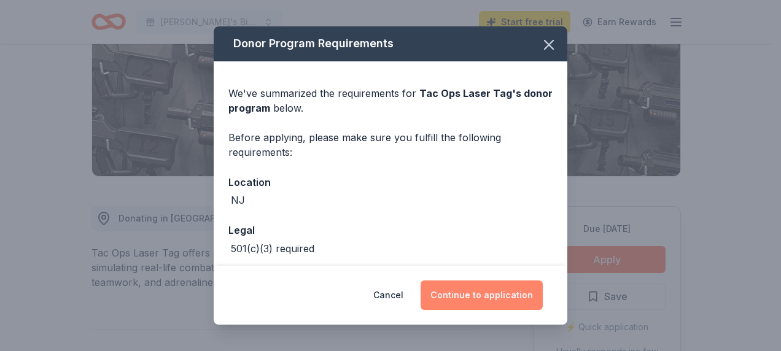
click at [473, 287] on button "Continue to application" at bounding box center [481, 294] width 122 height 29
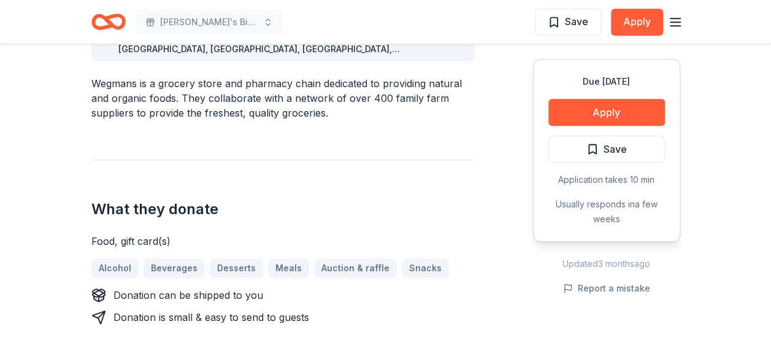
scroll to position [41, 0]
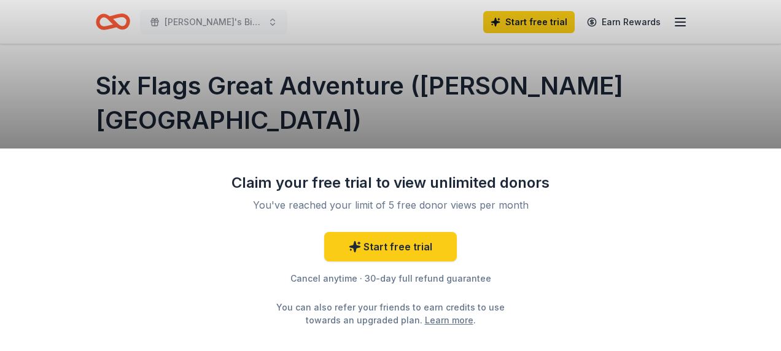
click at [552, 163] on div "Claim your free trial to view unlimited donors You've reached your limit of 5 f…" at bounding box center [390, 250] width 781 height 203
click at [727, 99] on div "Claim your free trial to view unlimited donors You've reached your limit of 5 f…" at bounding box center [390, 175] width 781 height 351
click at [438, 321] on link "Learn more" at bounding box center [449, 320] width 48 height 13
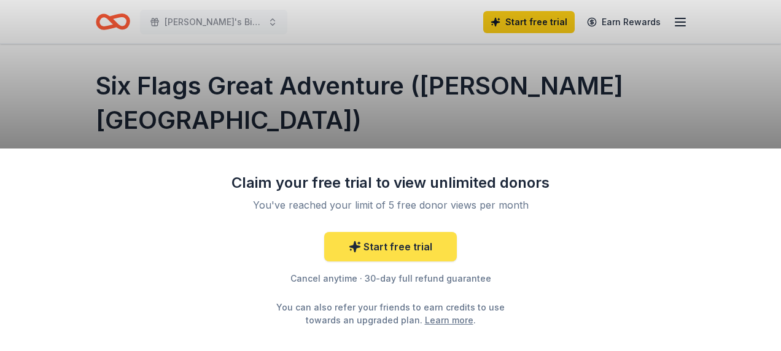
click at [360, 248] on icon at bounding box center [355, 247] width 12 height 12
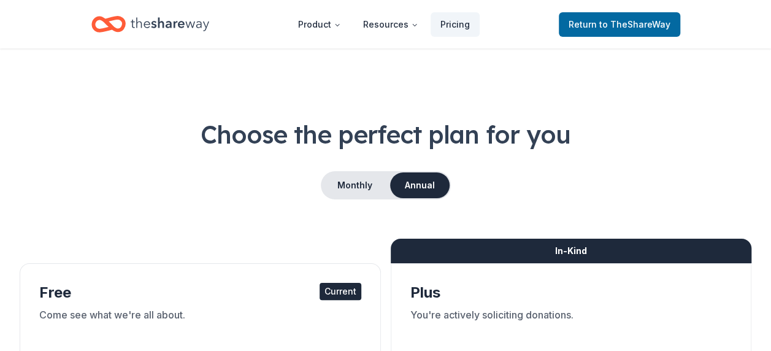
click at [415, 249] on div "In-Kind" at bounding box center [571, 251] width 361 height 25
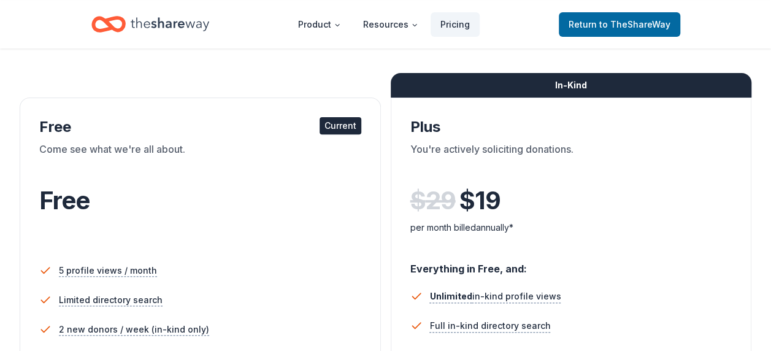
scroll to position [117, 0]
